Goal: Navigation & Orientation: Go to known website

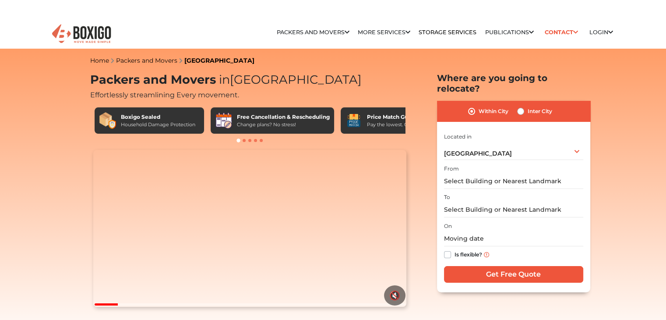
click at [82, 35] on img at bounding box center [81, 33] width 61 height 21
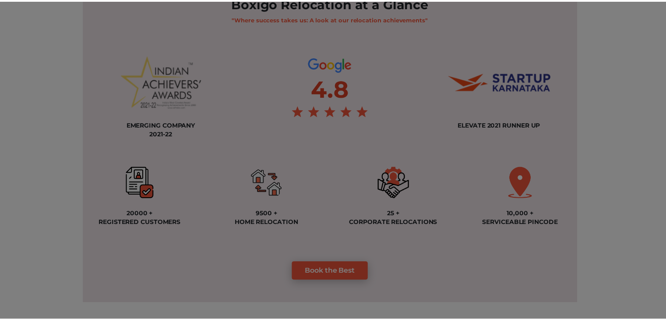
scroll to position [657, 0]
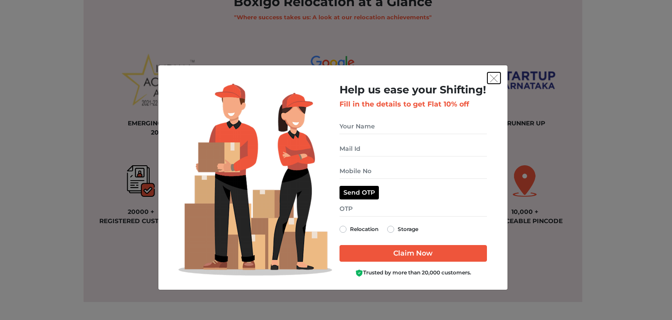
click at [492, 76] on img "get free quote dialog" at bounding box center [494, 78] width 8 height 8
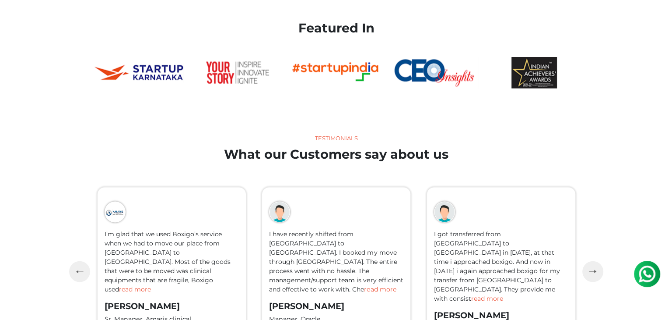
scroll to position [1819, 0]
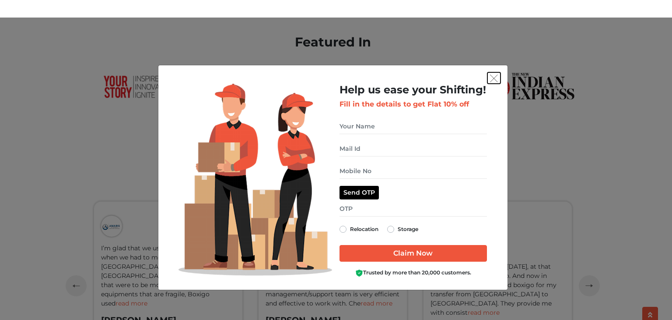
click at [494, 76] on img "get free quote dialog" at bounding box center [494, 78] width 8 height 8
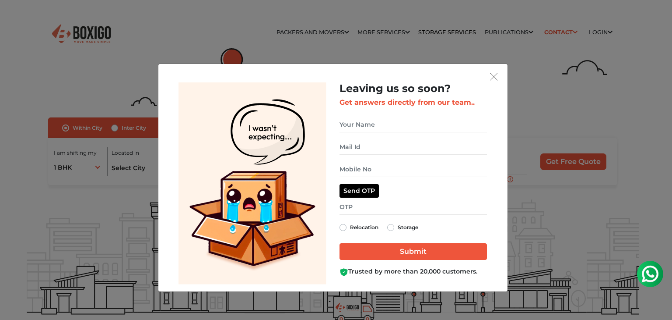
click at [497, 66] on div "Leaving us so soon? Get answers directly from our team.. Relocation Storage" at bounding box center [332, 177] width 349 height 227
click at [496, 71] on button "get free quote dialog" at bounding box center [494, 76] width 13 height 11
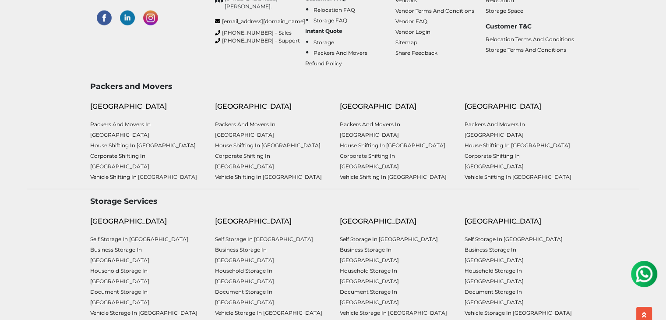
scroll to position [2344, 0]
